Goal: Task Accomplishment & Management: Use online tool/utility

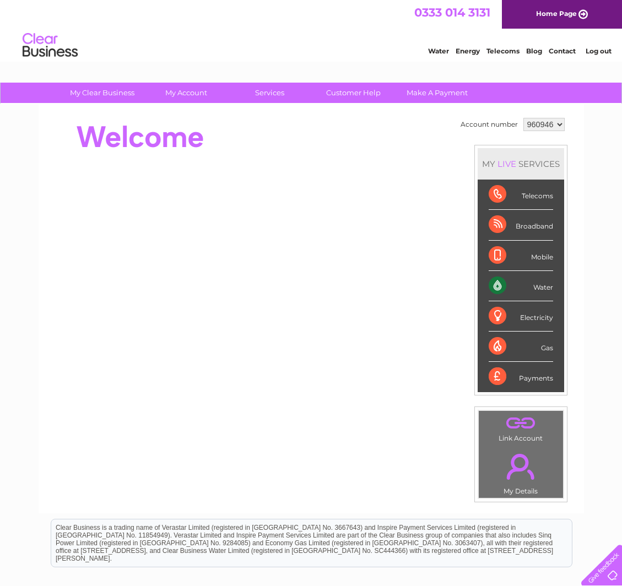
click at [442, 52] on link "Water" at bounding box center [438, 51] width 21 height 8
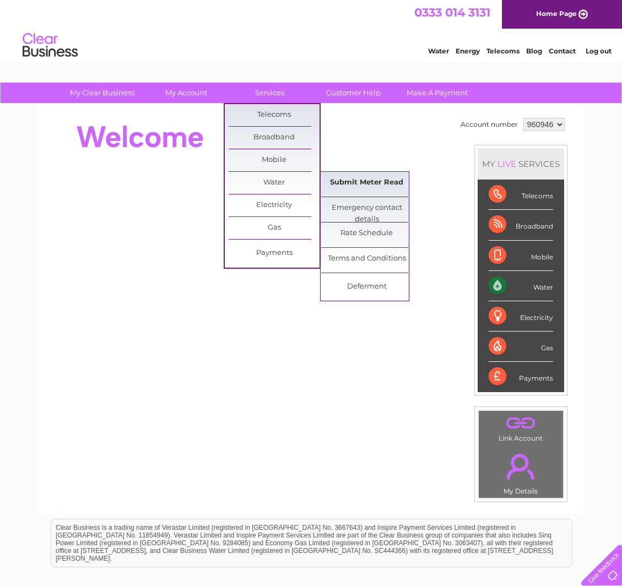
click at [360, 184] on link "Submit Meter Read" at bounding box center [366, 183] width 91 height 22
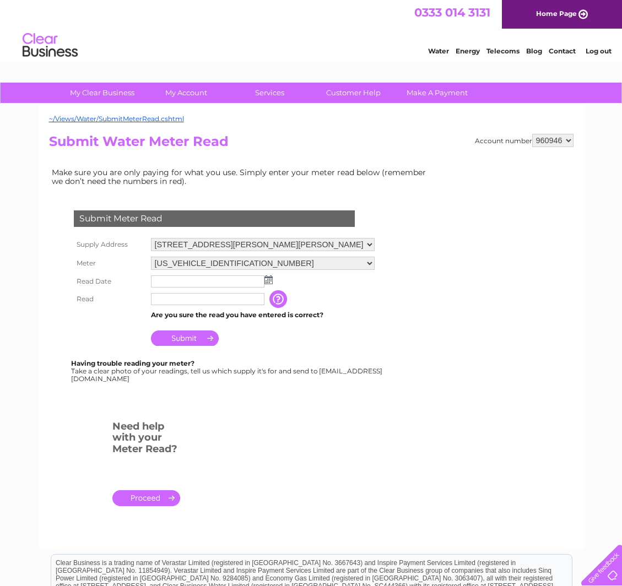
click at [268, 279] on img at bounding box center [268, 279] width 8 height 9
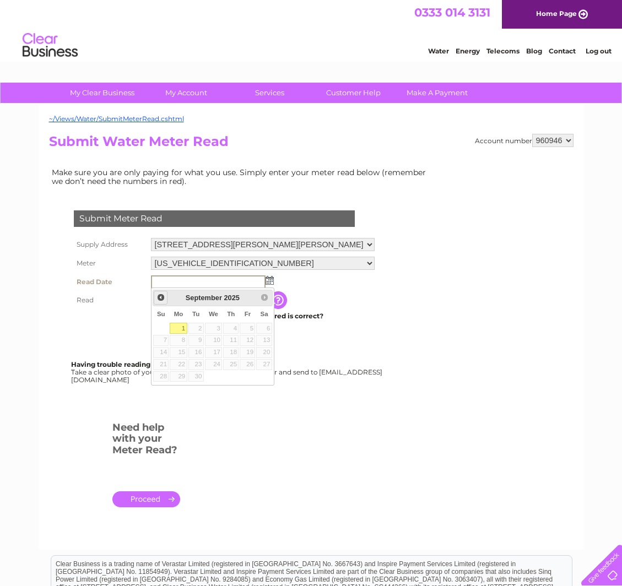
click at [159, 301] on span "Prev" at bounding box center [160, 297] width 9 height 9
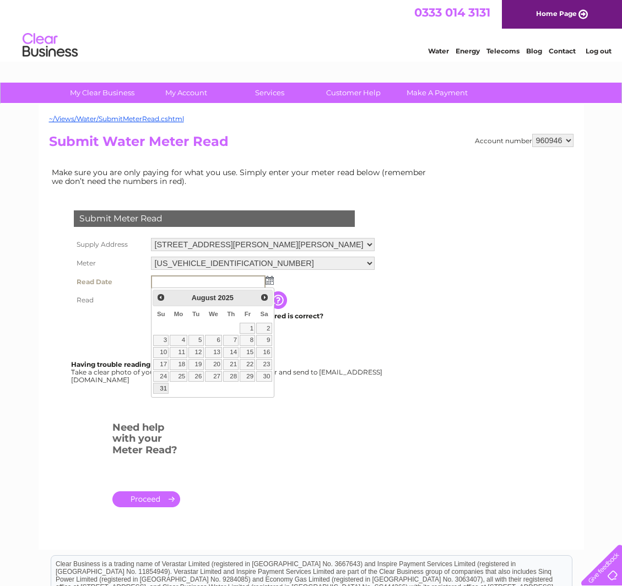
click at [165, 387] on link "31" at bounding box center [160, 388] width 15 height 11
type input "2025/08/31"
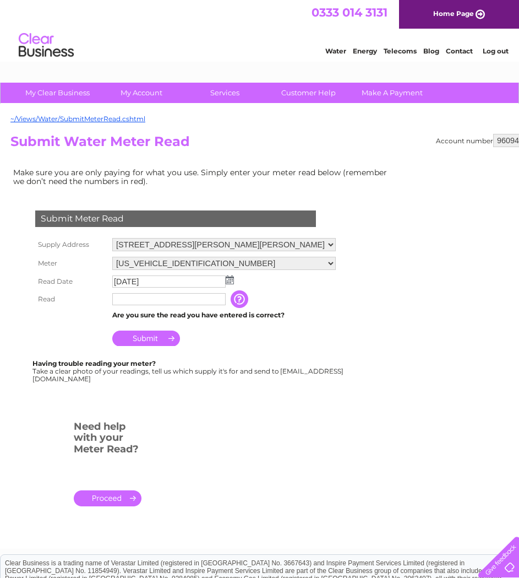
click at [169, 303] on input "text" at bounding box center [168, 299] width 113 height 12
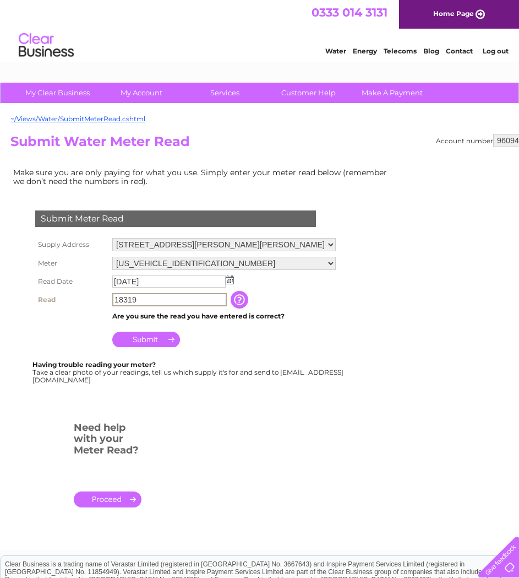
type input "18319"
click at [143, 339] on input "Submit" at bounding box center [146, 339] width 68 height 15
